Goal: Information Seeking & Learning: Learn about a topic

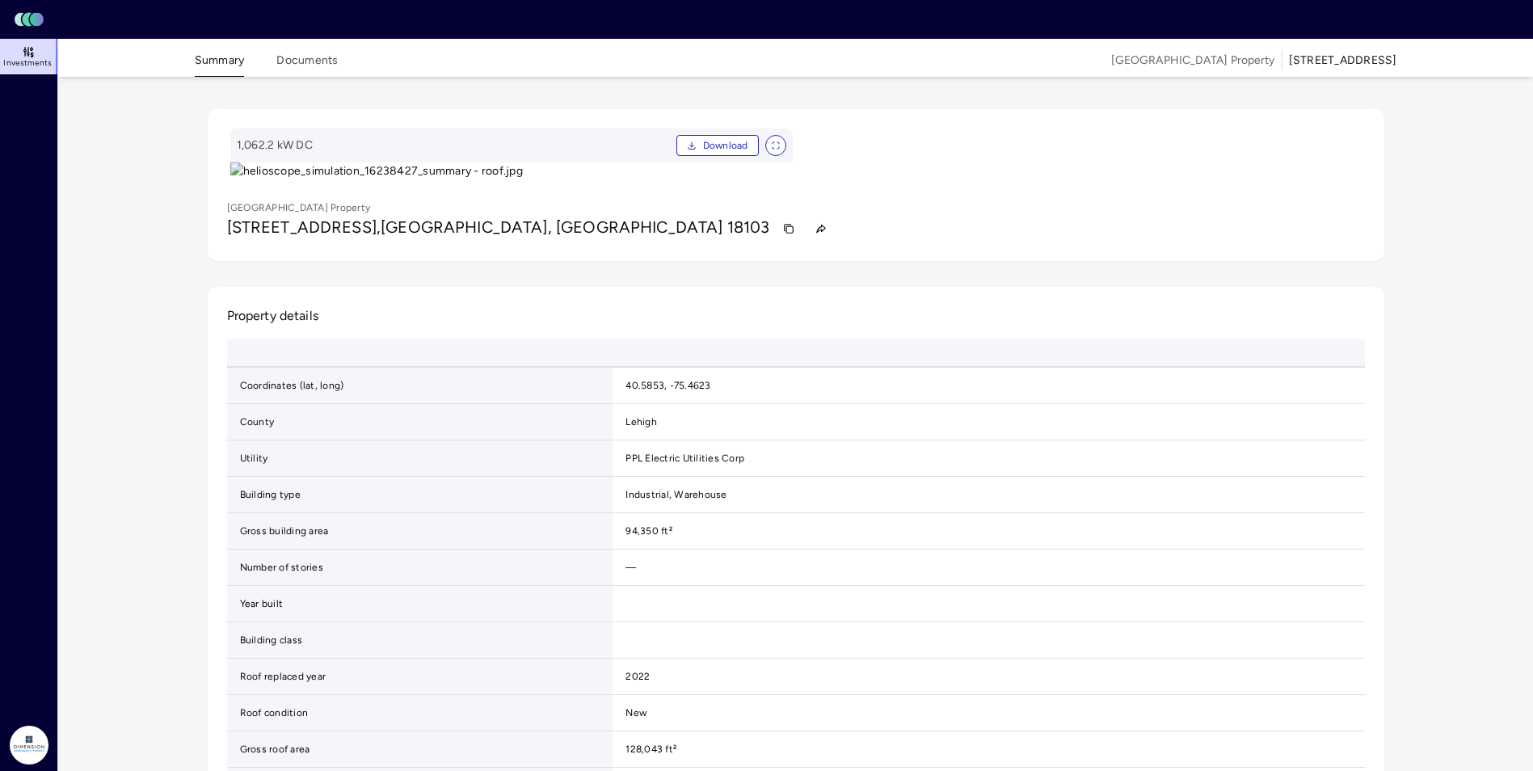
click at [15, 50] on link "Investments" at bounding box center [29, 57] width 59 height 36
click at [40, 24] on rect at bounding box center [37, 20] width 14 height 14
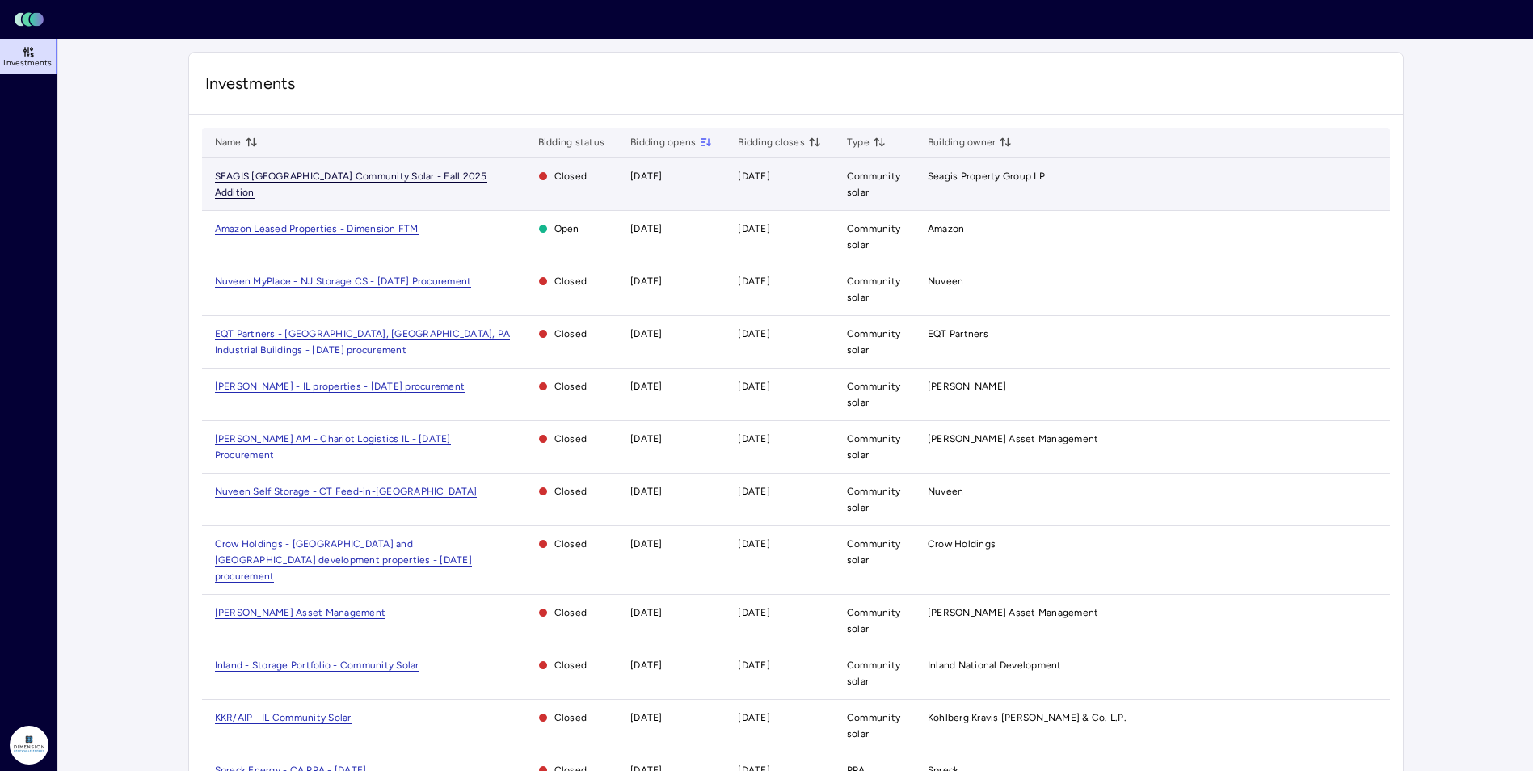
click at [274, 179] on span "SEAGIS [GEOGRAPHIC_DATA] Community Solar - Fall 2025 Addition" at bounding box center [351, 185] width 272 height 28
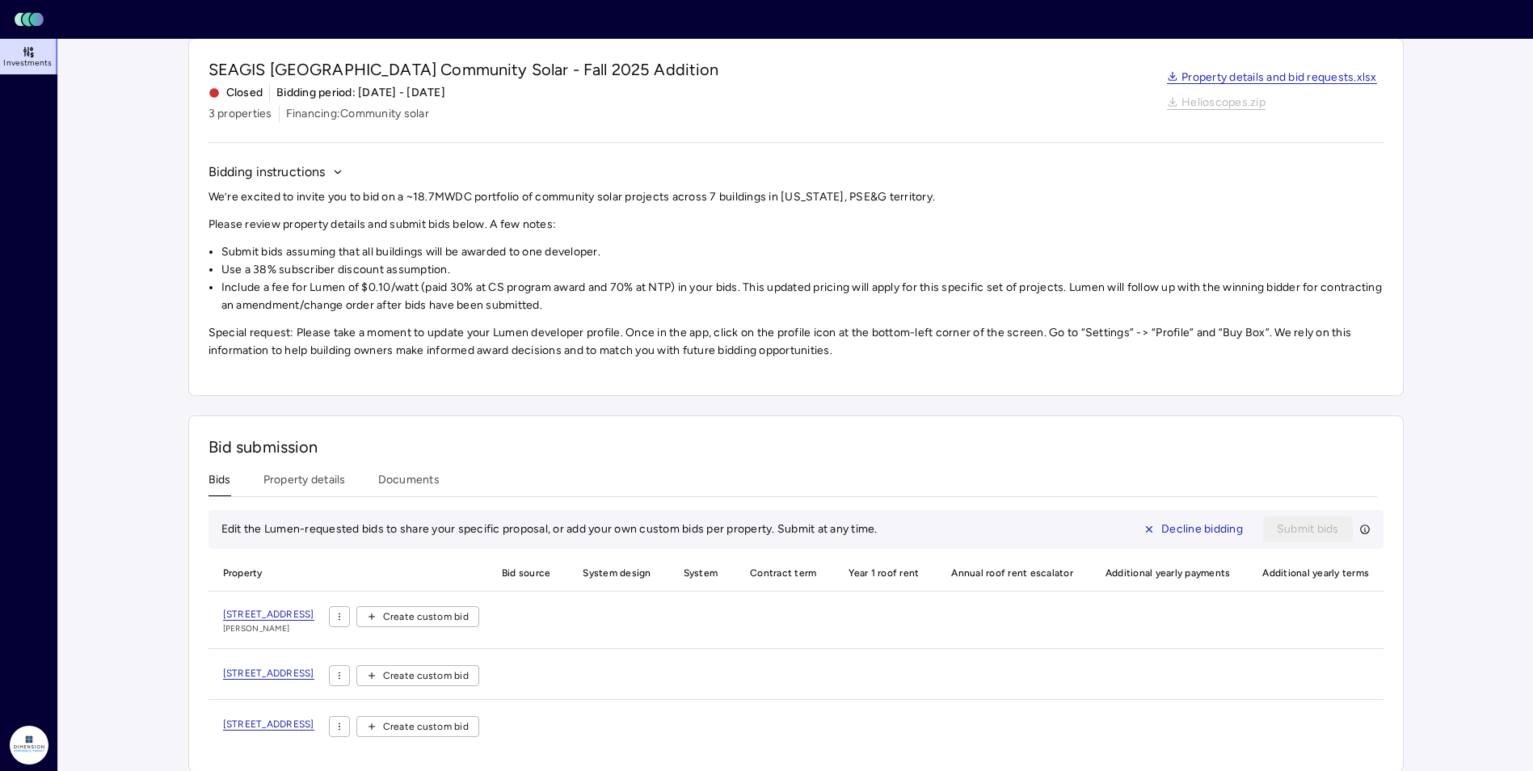
scroll to position [75, 0]
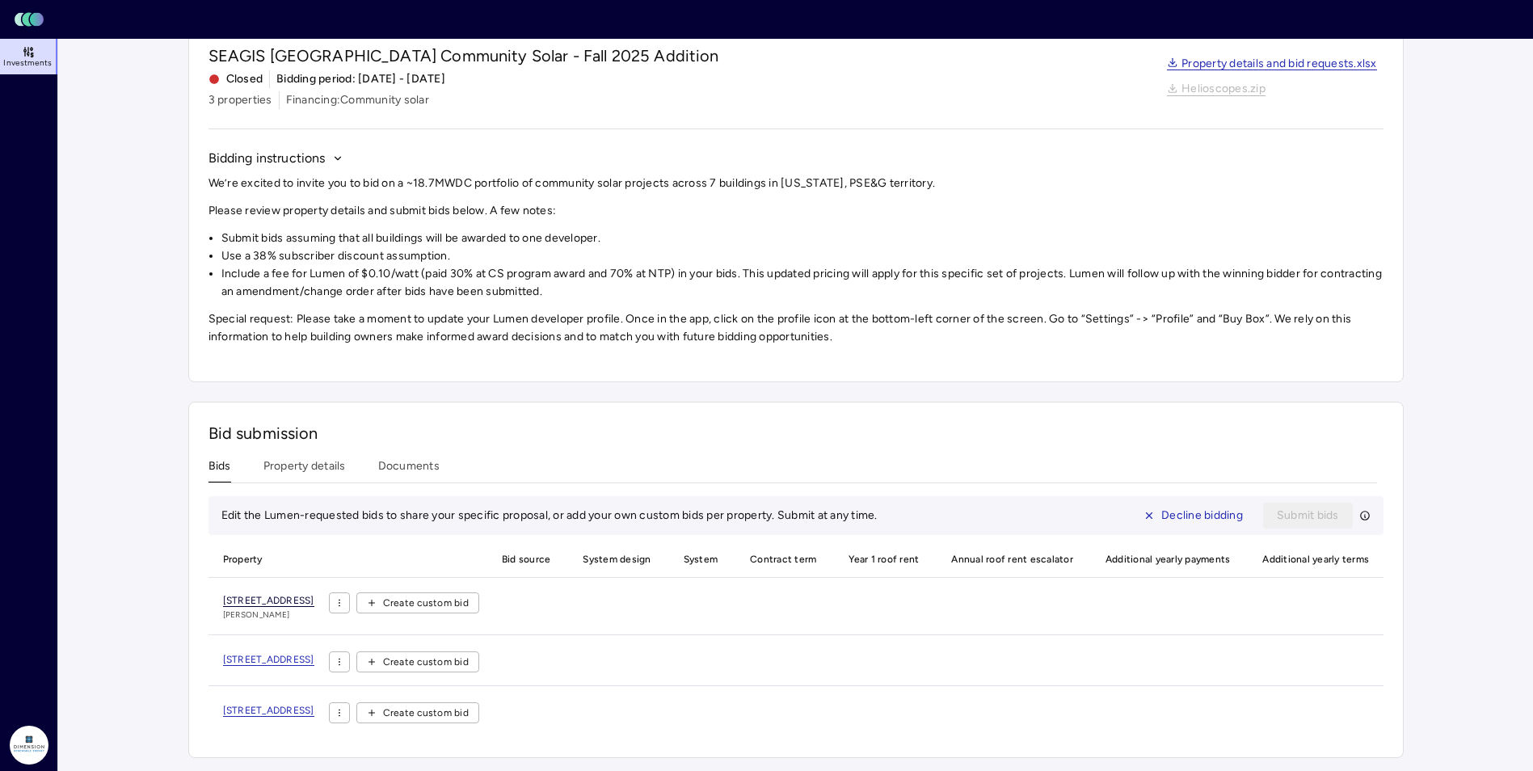
click at [314, 595] on span "[STREET_ADDRESS]" at bounding box center [268, 601] width 91 height 12
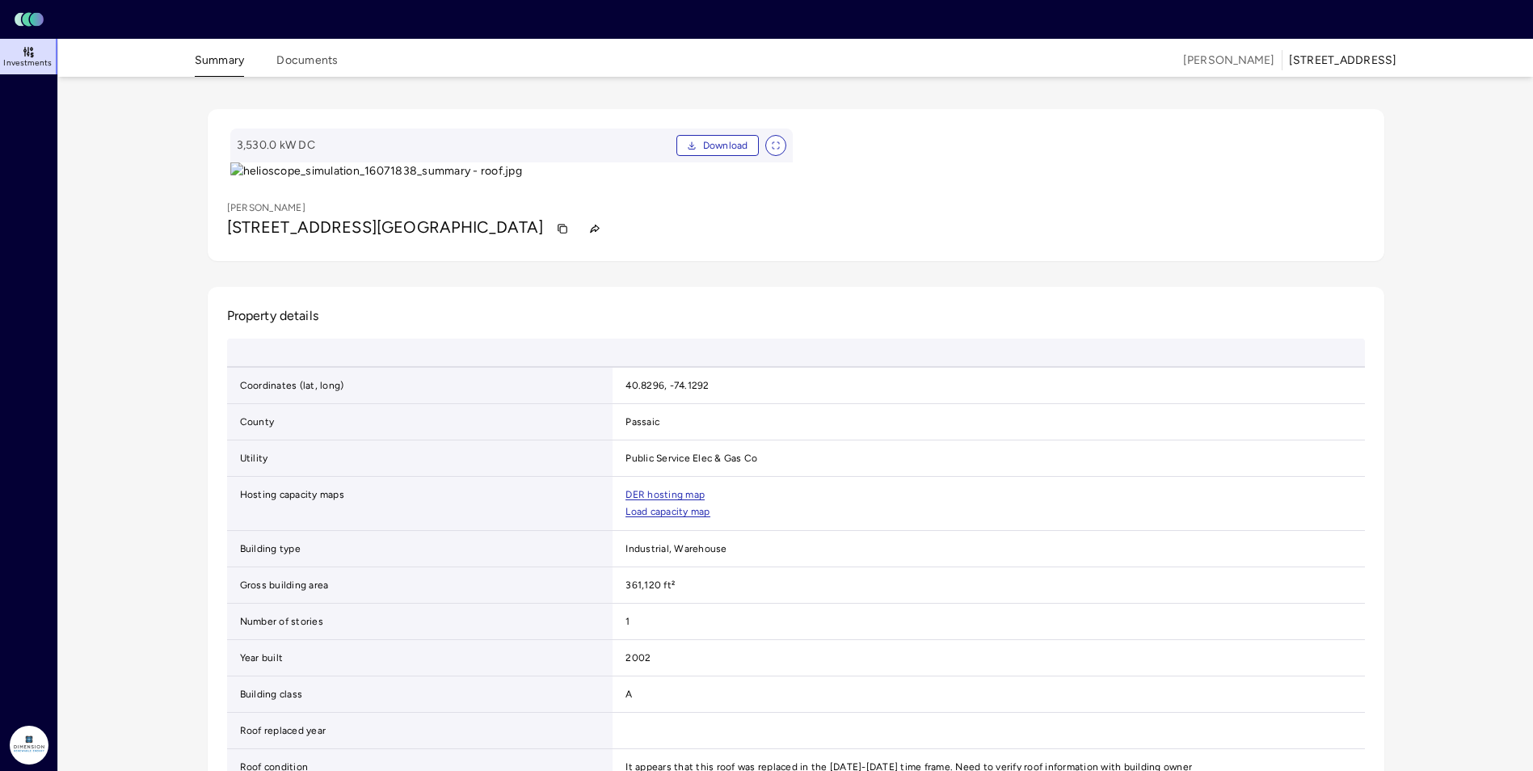
click at [135, 99] on div "Summary Documents [PERSON_NAME] [STREET_ADDRESS] 3,530.0 kW DC Download [PERSON…" at bounding box center [795, 477] width 1475 height 877
click at [47, 66] on span "Investments" at bounding box center [27, 63] width 48 height 10
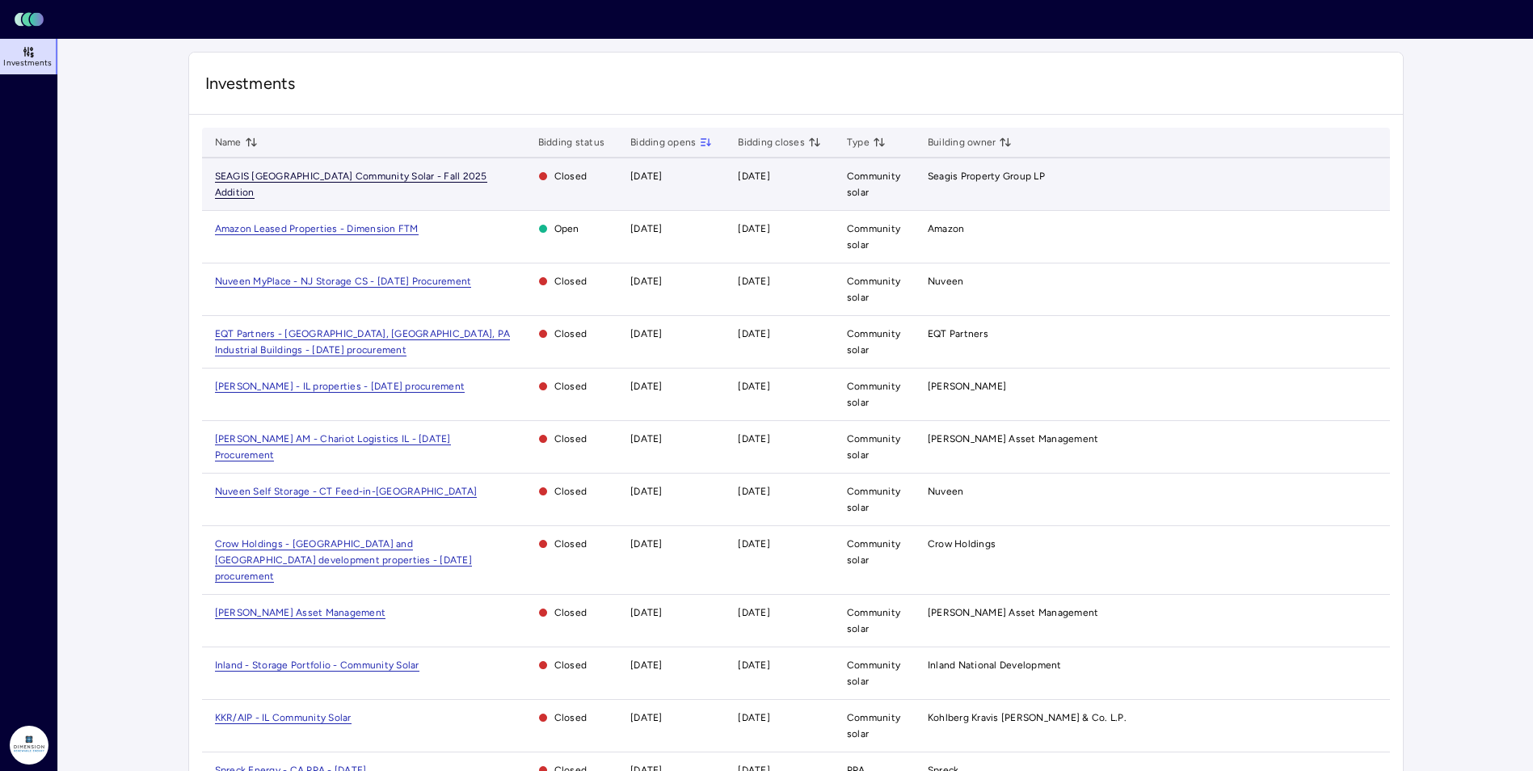
click at [314, 183] on td "SEAGIS [GEOGRAPHIC_DATA] Community Solar - Fall 2025 Addition" at bounding box center [363, 184] width 323 height 53
click at [314, 176] on span "SEAGIS [GEOGRAPHIC_DATA] Community Solar - Fall 2025 Addition" at bounding box center [351, 185] width 272 height 28
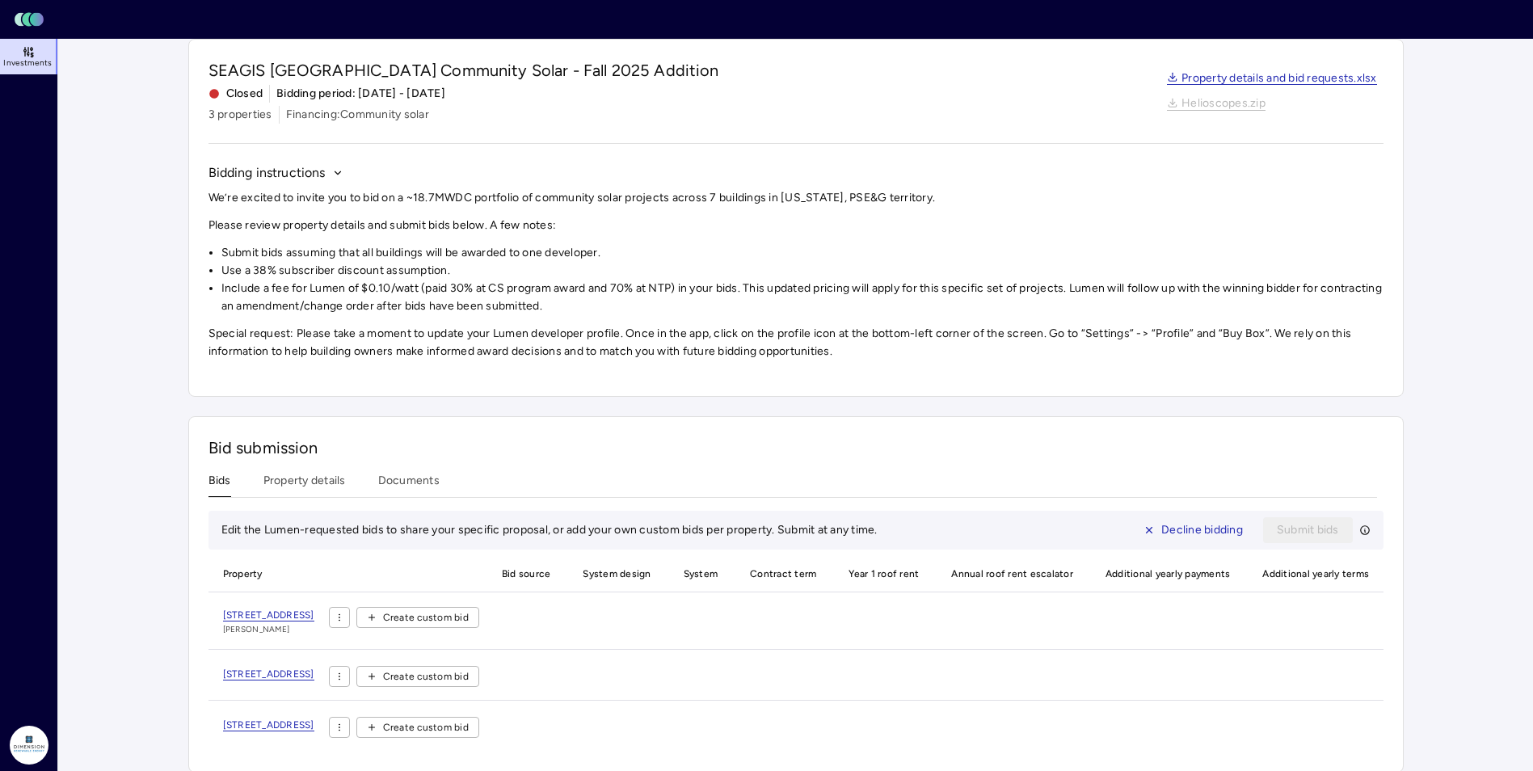
scroll to position [75, 0]
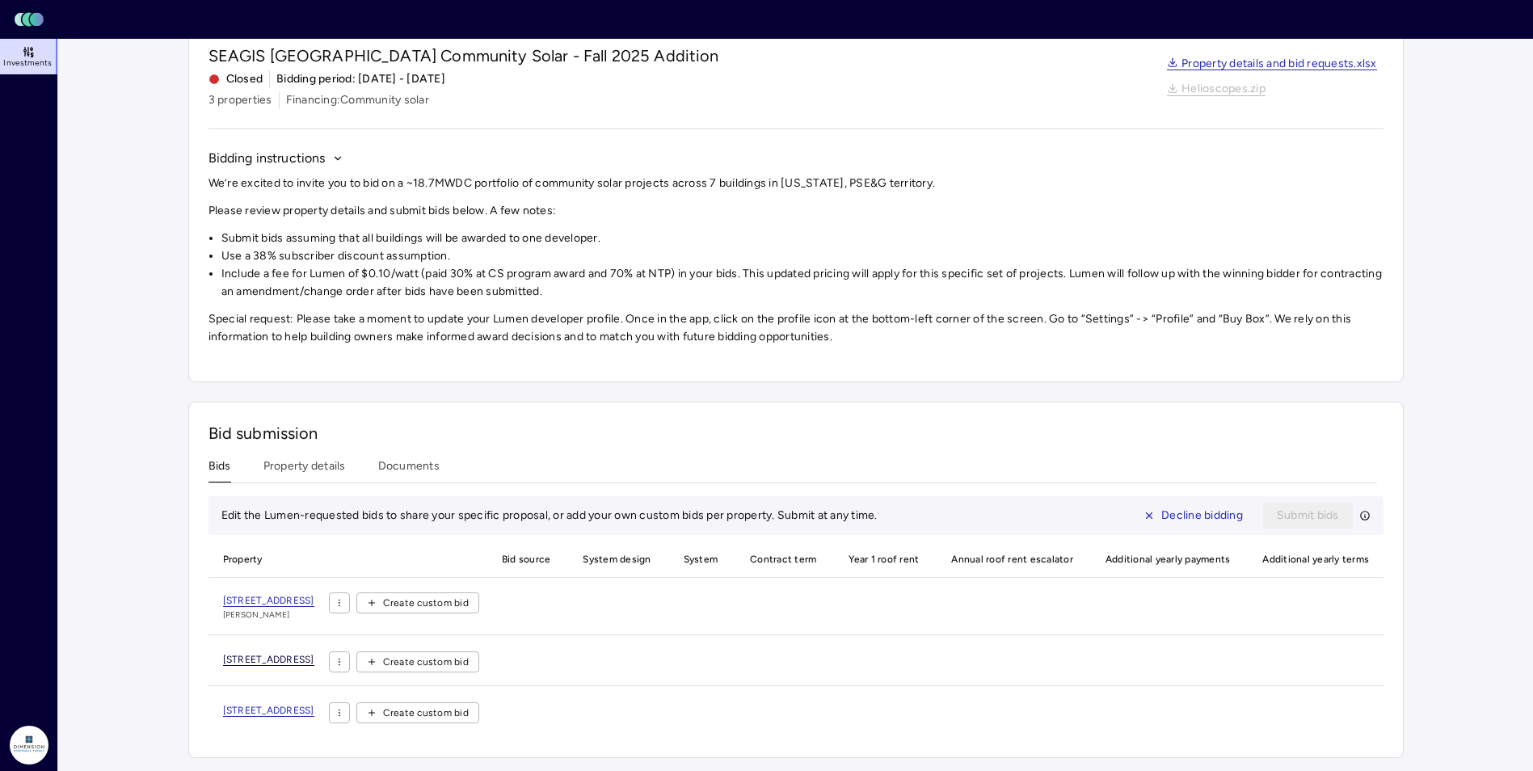
click at [314, 654] on span "[STREET_ADDRESS]" at bounding box center [268, 660] width 91 height 12
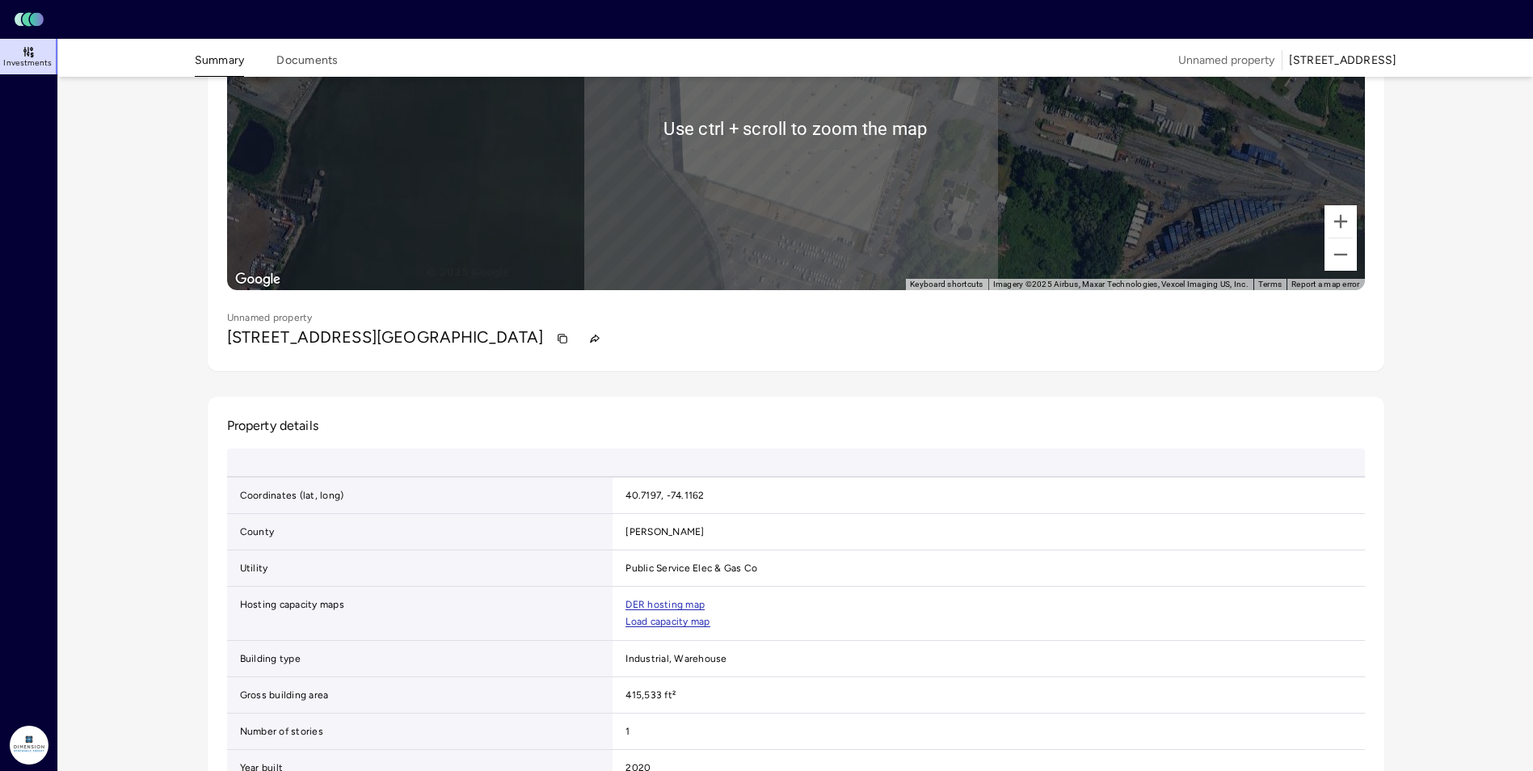
click at [179, 371] on div "← Move left → Move right ↑ Move up ↓ Move down + Zoom in - Zoom out Home Jump l…" at bounding box center [795, 452] width 1241 height 1074
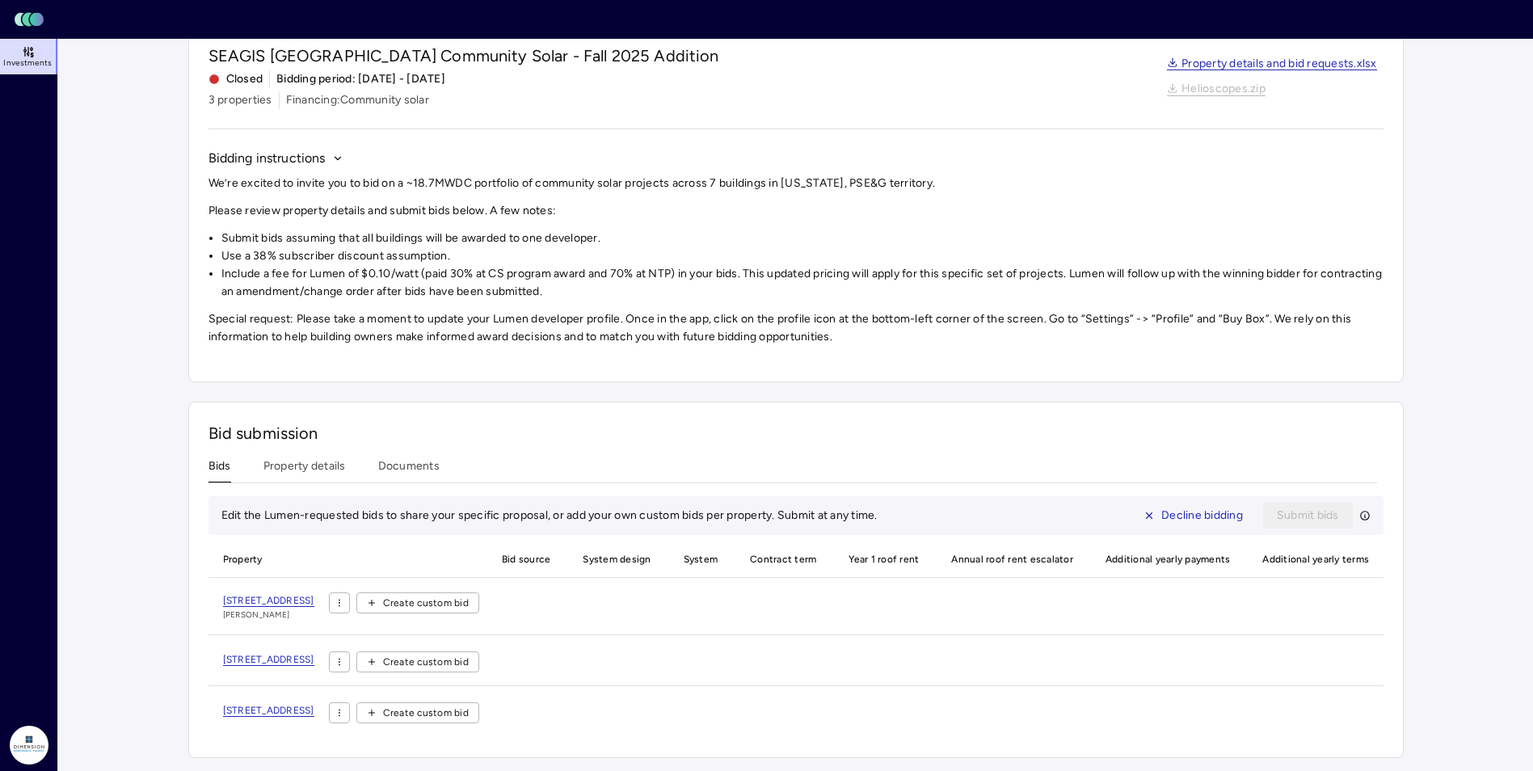
click at [633, 295] on div "We’re excited to invite you to bid on a ~18.7MWDC portfolio of community solar …" at bounding box center [796, 260] width 1175 height 171
click at [314, 705] on span "[STREET_ADDRESS]" at bounding box center [268, 711] width 91 height 12
